Goal: Information Seeking & Learning: Find specific fact

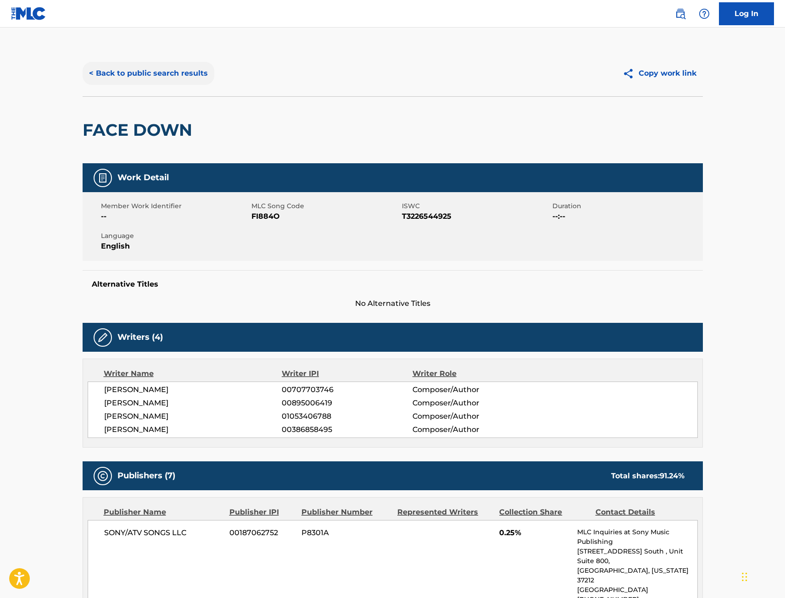
click at [182, 77] on button "< Back to public search results" at bounding box center [149, 73] width 132 height 23
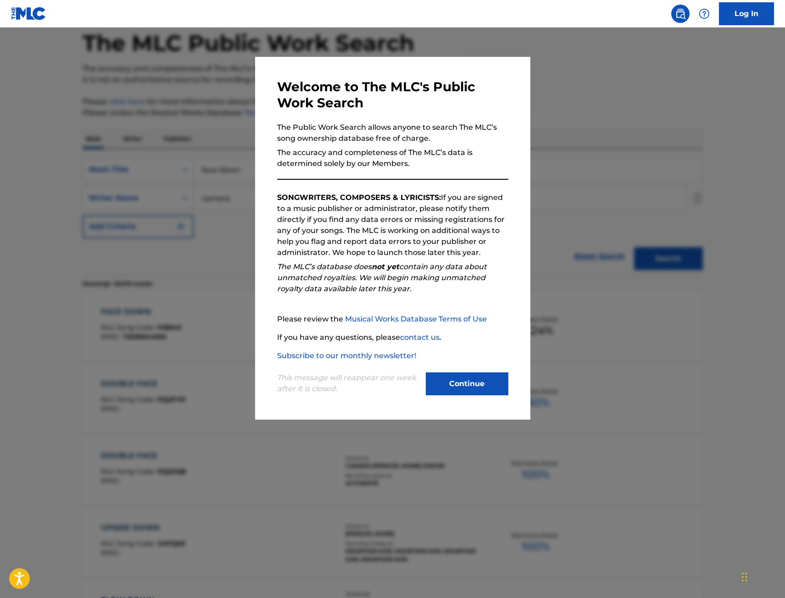
click at [166, 157] on div at bounding box center [392, 327] width 785 height 598
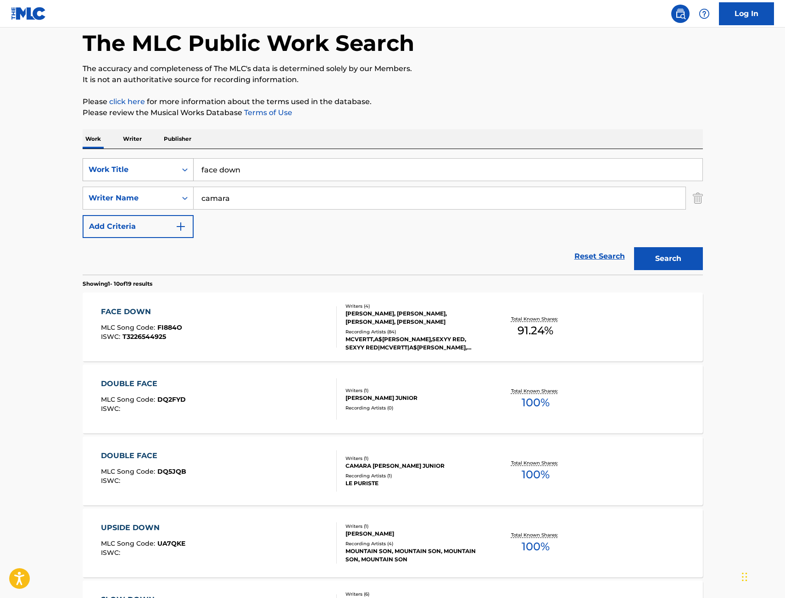
drag, startPoint x: 261, startPoint y: 166, endPoint x: 108, endPoint y: 174, distance: 153.4
click at [120, 176] on div "SearchWithCriteria67f3c37a-aa04-4bc9-8d35-f97a45b433be Work Title face down" at bounding box center [393, 169] width 620 height 23
type input "Comfortable"
drag, startPoint x: 268, startPoint y: 199, endPoint x: 78, endPoint y: 200, distance: 190.4
click at [78, 200] on div "The MLC Public Work Search The accuracy and completeness of The MLC's data is d…" at bounding box center [393, 531] width 642 height 1052
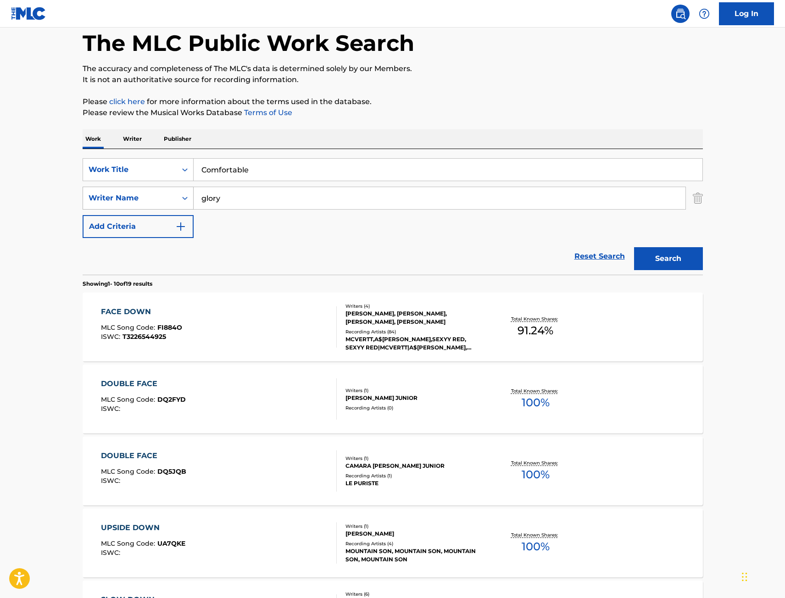
type input "glory"
click at [634, 247] on button "Search" at bounding box center [668, 258] width 69 height 23
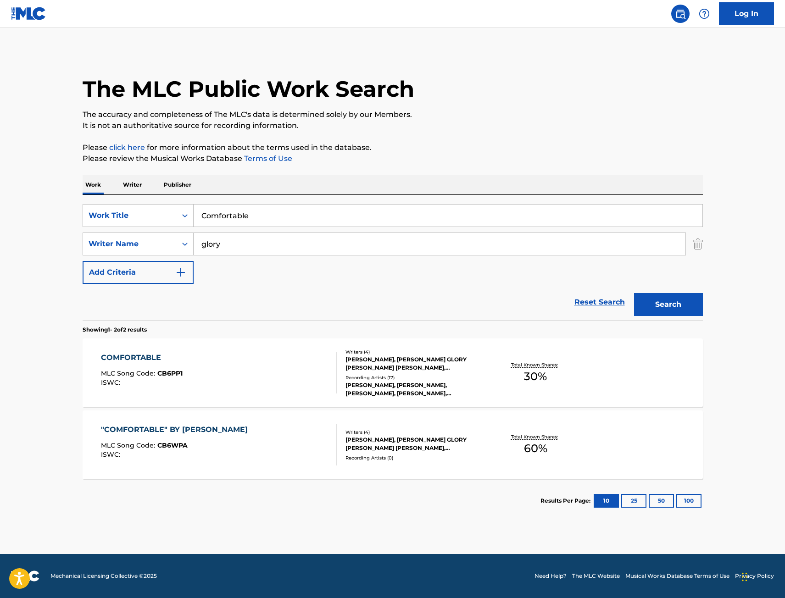
click at [267, 376] on div "COMFORTABLE MLC Song Code : CB6PP1 ISWC :" at bounding box center [219, 372] width 236 height 41
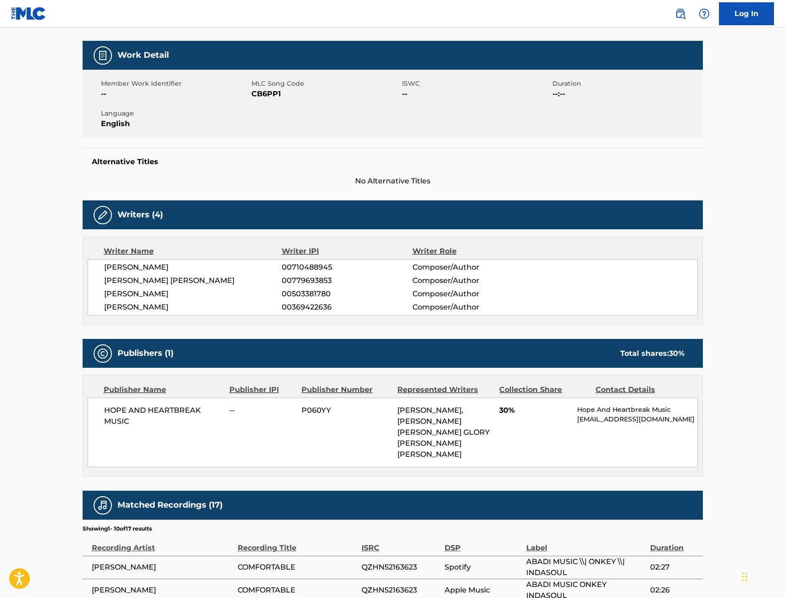
scroll to position [138, 0]
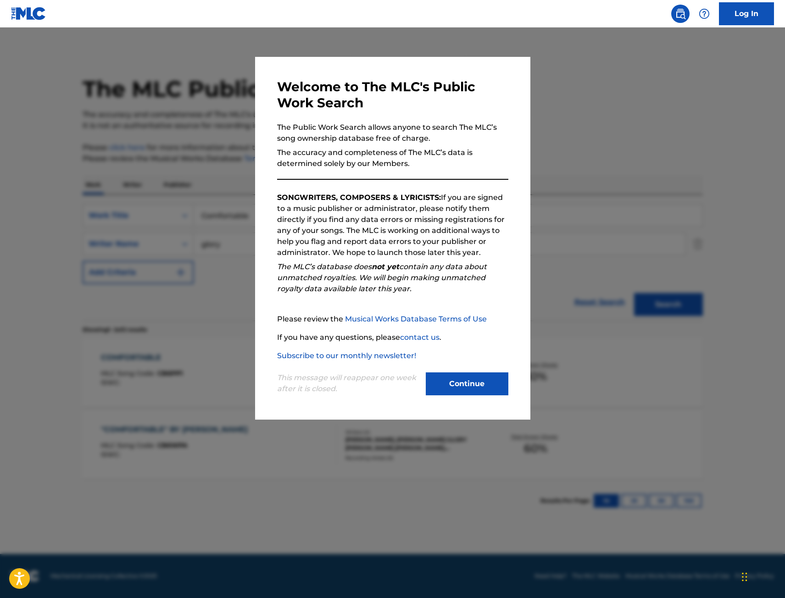
click at [226, 369] on div at bounding box center [392, 327] width 785 height 598
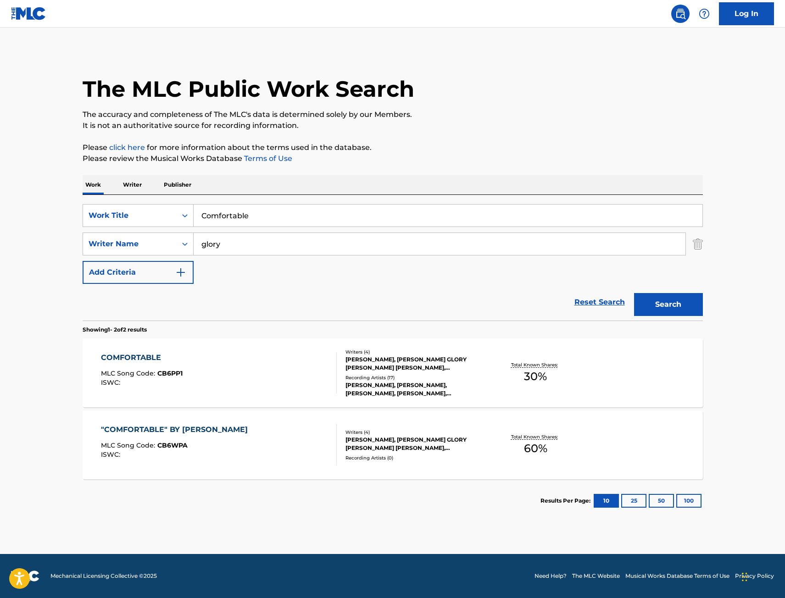
click at [266, 453] on div ""COMFORTABLE" BY [PERSON_NAME] MLC Song Code : CB6WPA ISWC :" at bounding box center [219, 444] width 236 height 41
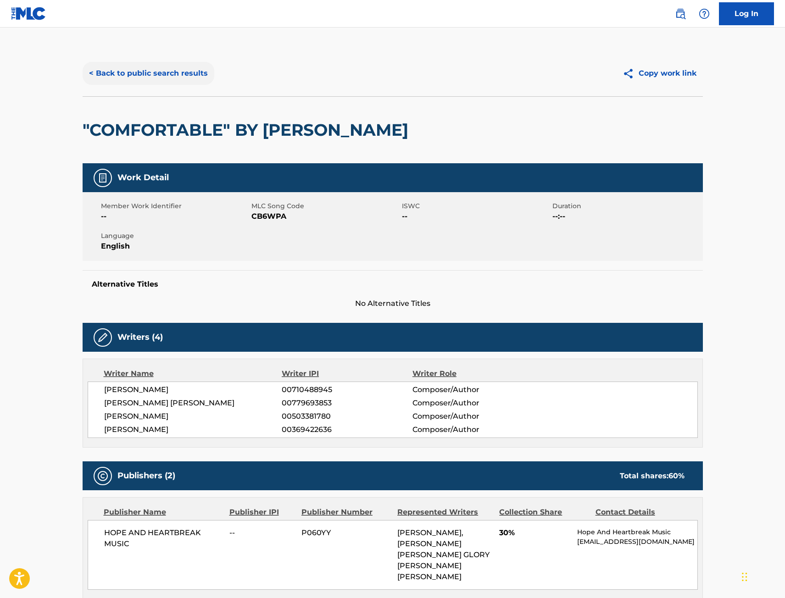
click at [120, 76] on button "< Back to public search results" at bounding box center [149, 73] width 132 height 23
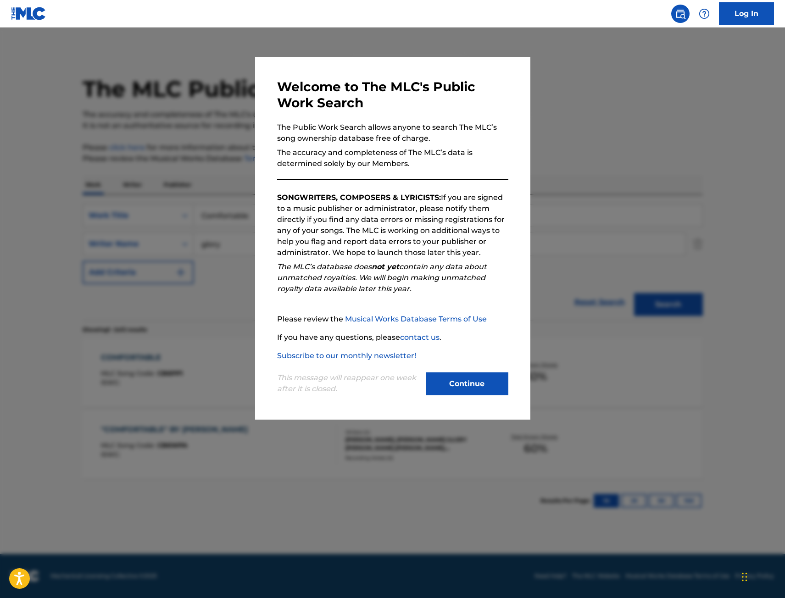
drag, startPoint x: 216, startPoint y: 112, endPoint x: 264, endPoint y: 133, distance: 52.4
click at [215, 112] on div at bounding box center [392, 327] width 785 height 598
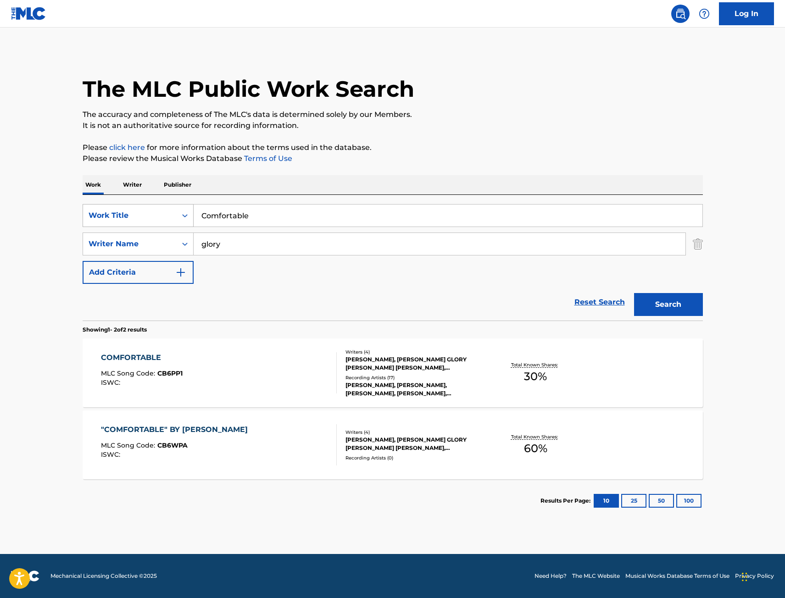
drag, startPoint x: 242, startPoint y: 220, endPoint x: 174, endPoint y: 218, distance: 67.5
click at [174, 218] on div "SearchWithCriteria67f3c37a-aa04-4bc9-8d35-f97a45b433be Work Title Comfortable" at bounding box center [393, 215] width 620 height 23
paste input "BATTITUDE (NAYEON, [PERSON_NAME], [PERSON_NAME], [PERSON_NAME])"
click at [245, 246] on input "glory" at bounding box center [440, 244] width 492 height 22
drag, startPoint x: 403, startPoint y: 213, endPoint x: 243, endPoint y: 225, distance: 160.5
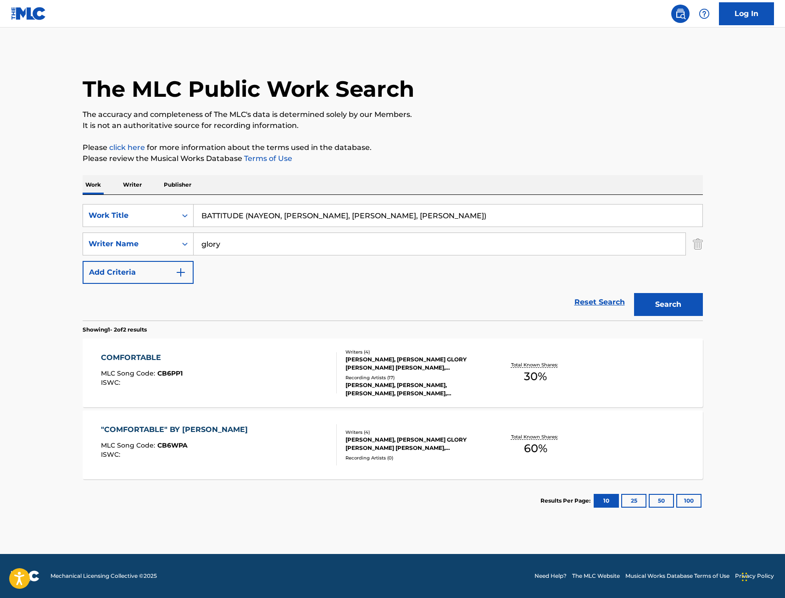
click at [243, 225] on input "BATTITUDE (NAYEON, [PERSON_NAME], [PERSON_NAME], [PERSON_NAME])" at bounding box center [448, 216] width 509 height 22
type input "BATTITUDE"
click at [634, 293] on button "Search" at bounding box center [668, 304] width 69 height 23
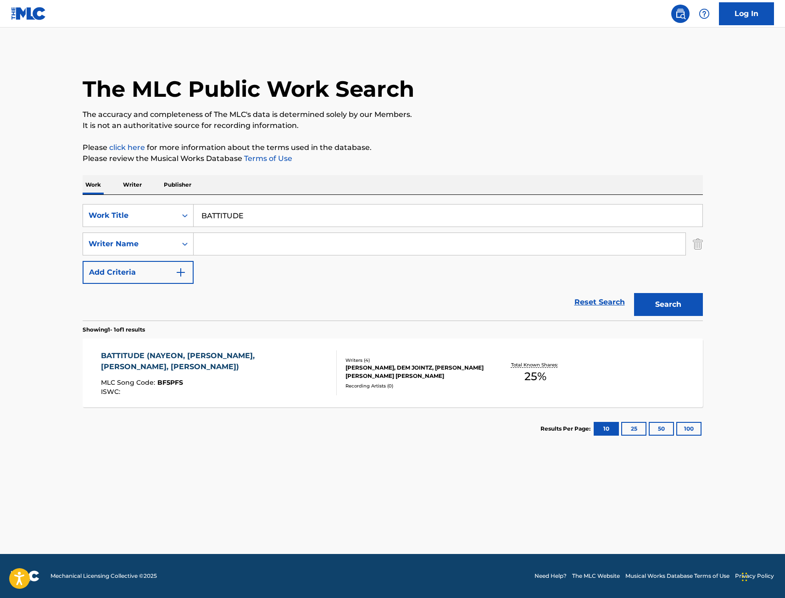
click at [291, 367] on div "BATTITUDE (NAYEON, JEONGYEON, MOMO, MINA) MLC Song Code : BF5PFS ISWC :" at bounding box center [215, 372] width 228 height 45
